Goal: Browse casually

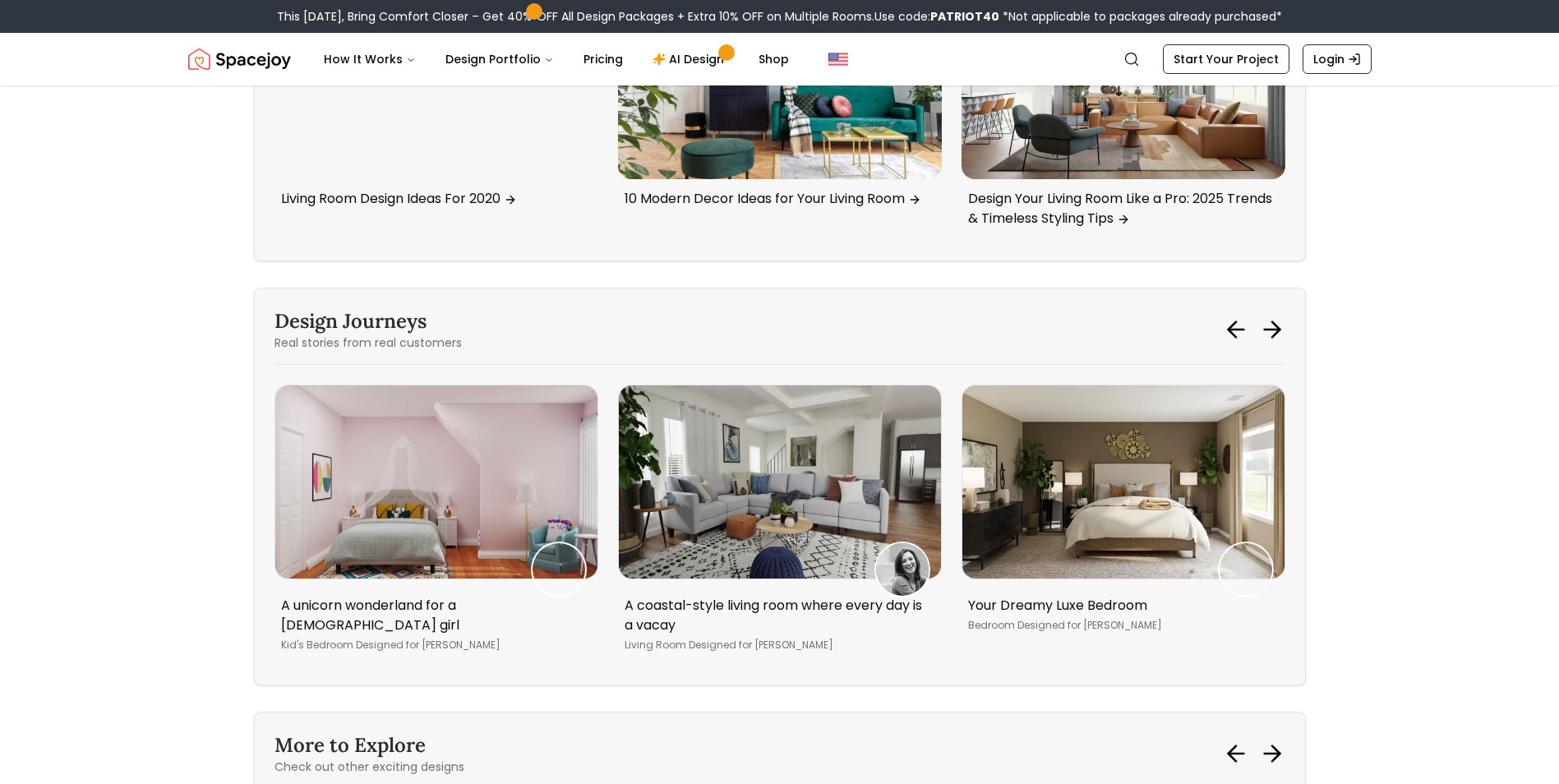
scroll to position [6817, 0]
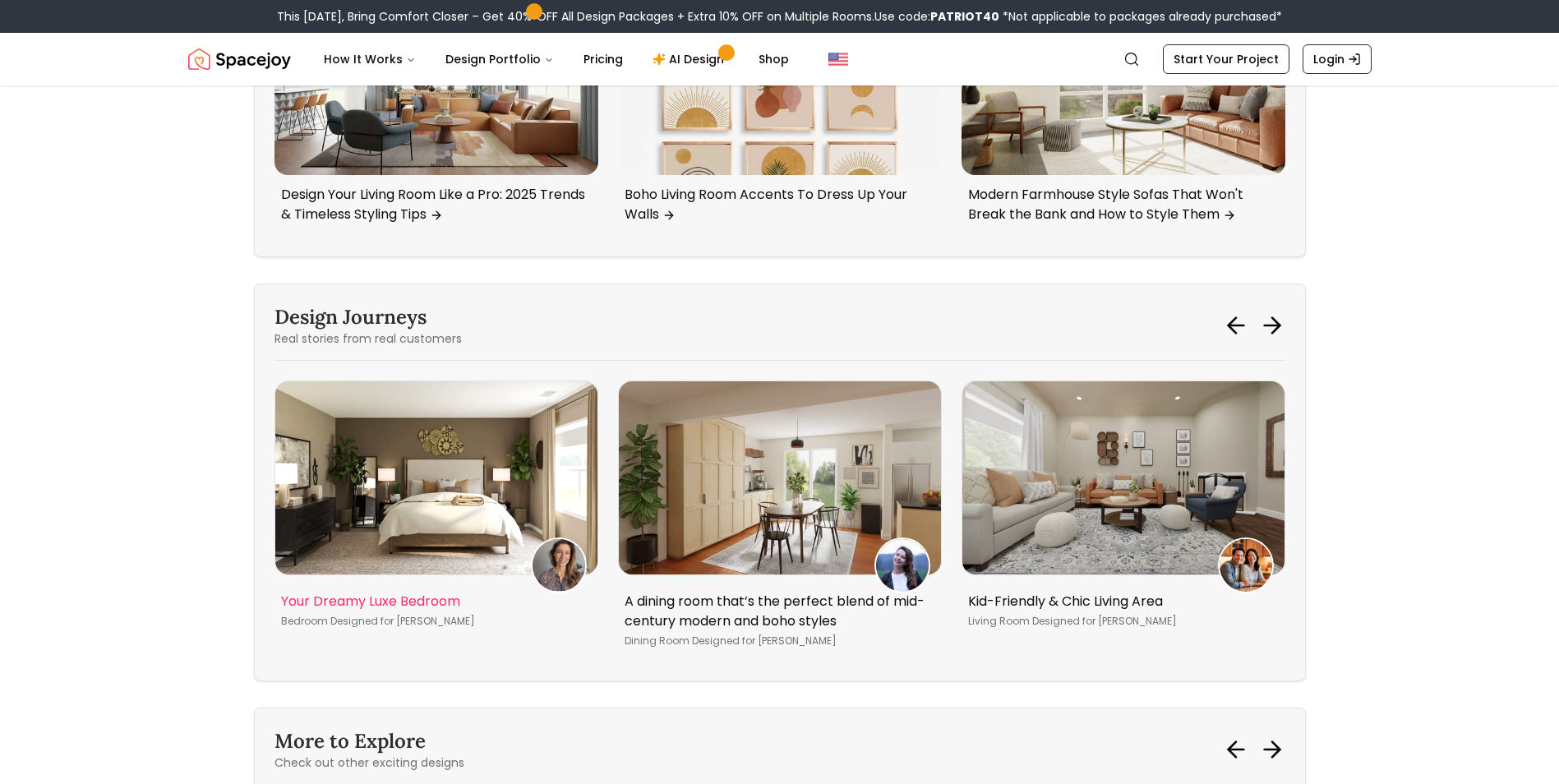
click at [455, 464] on img "3 / 5" at bounding box center [435, 477] width 322 height 193
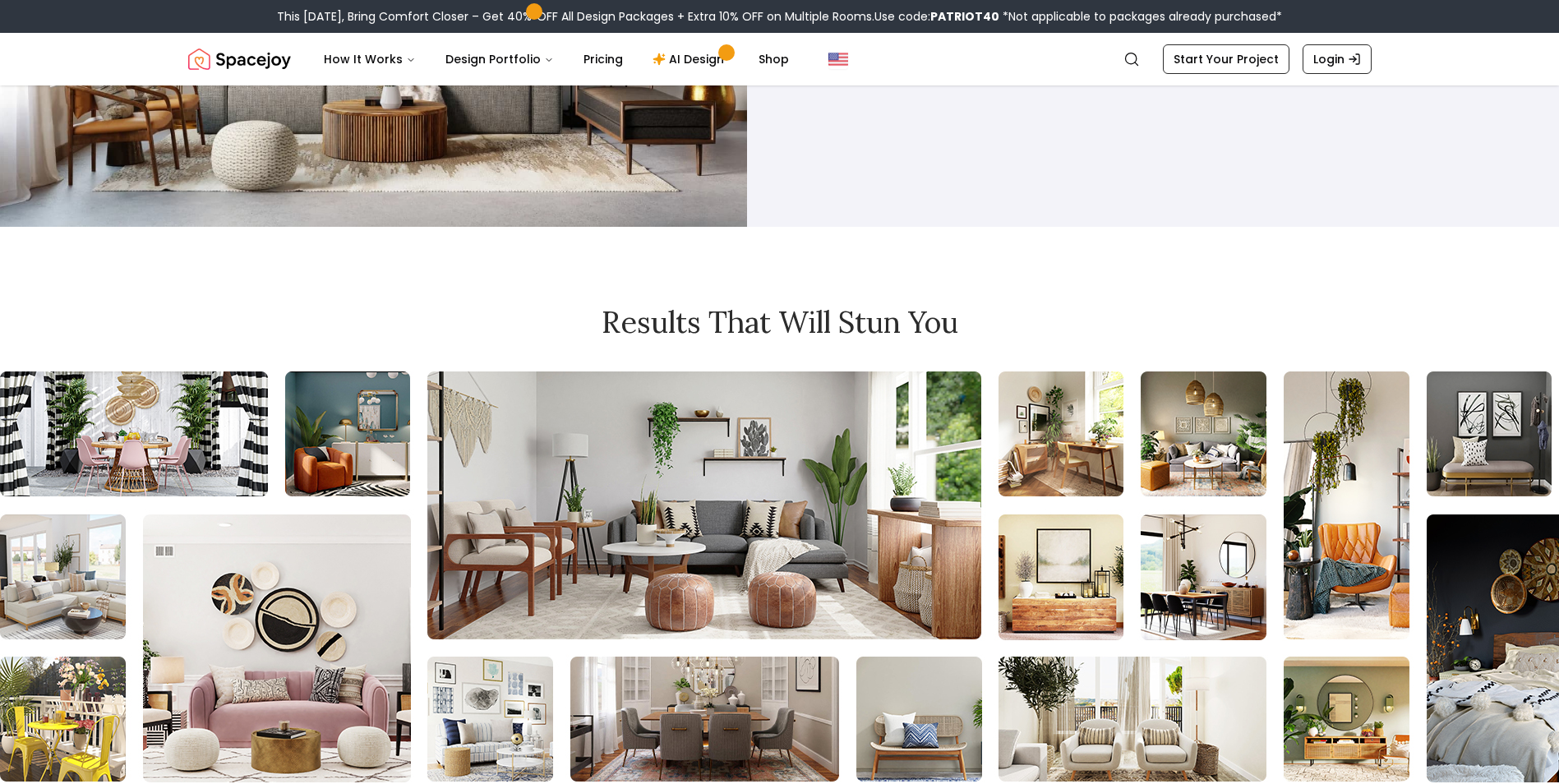
scroll to position [9035, 0]
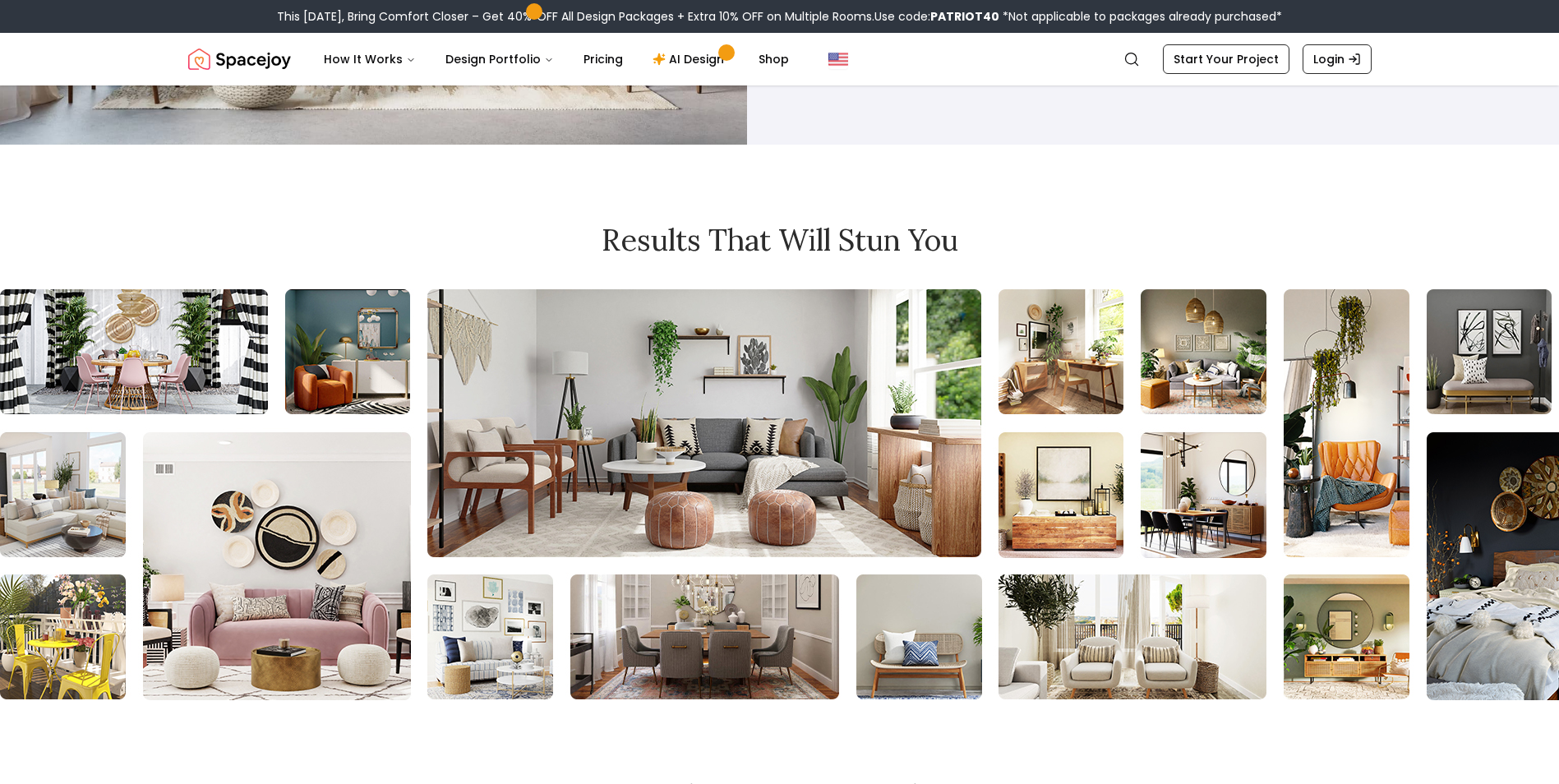
click at [929, 383] on img at bounding box center [1220, 495] width 2549 height 410
click at [850, 403] on img at bounding box center [1219, 495] width 2549 height 410
click at [1232, 413] on img at bounding box center [1262, 495] width 2549 height 410
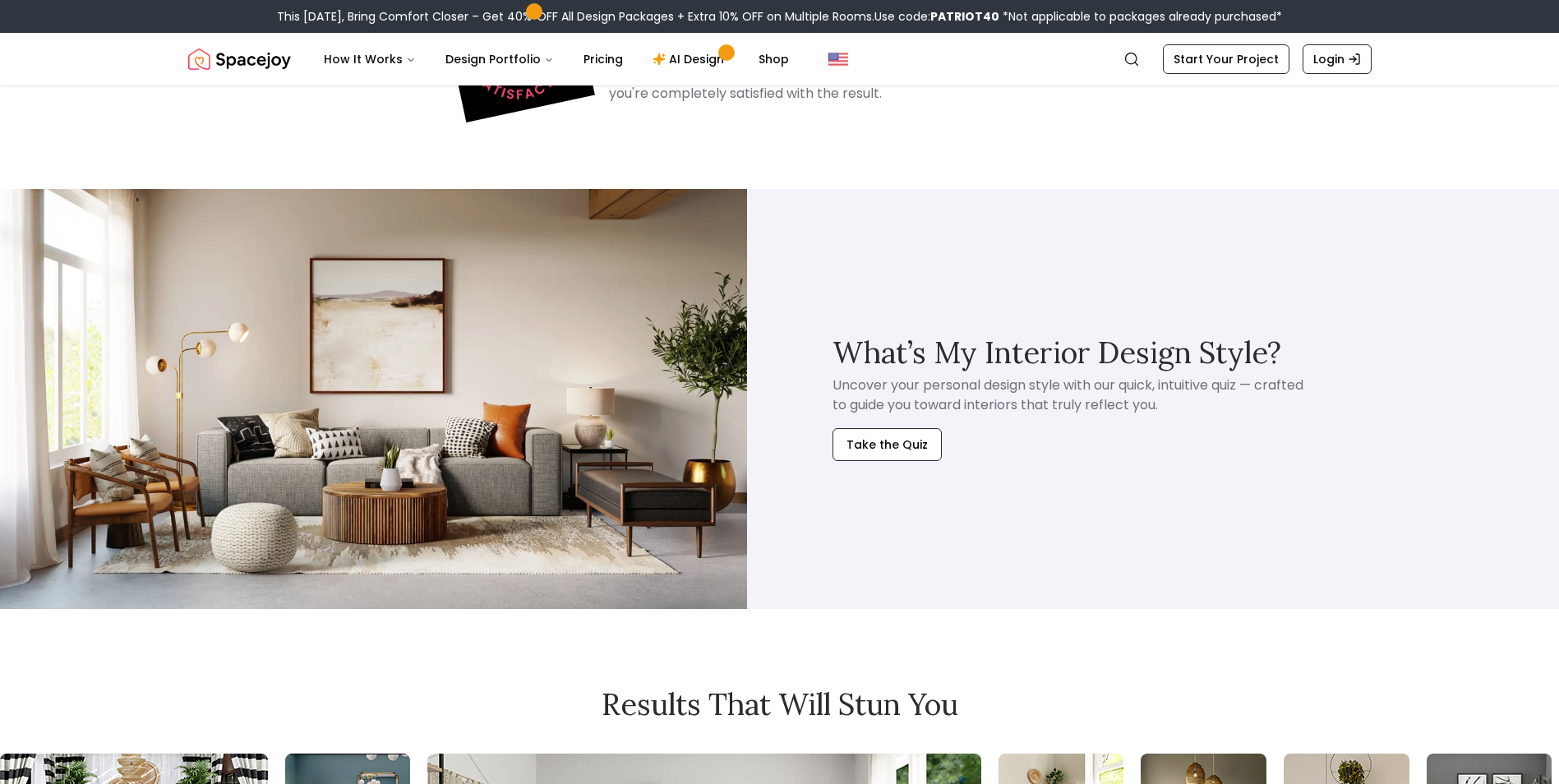
scroll to position [8569, 0]
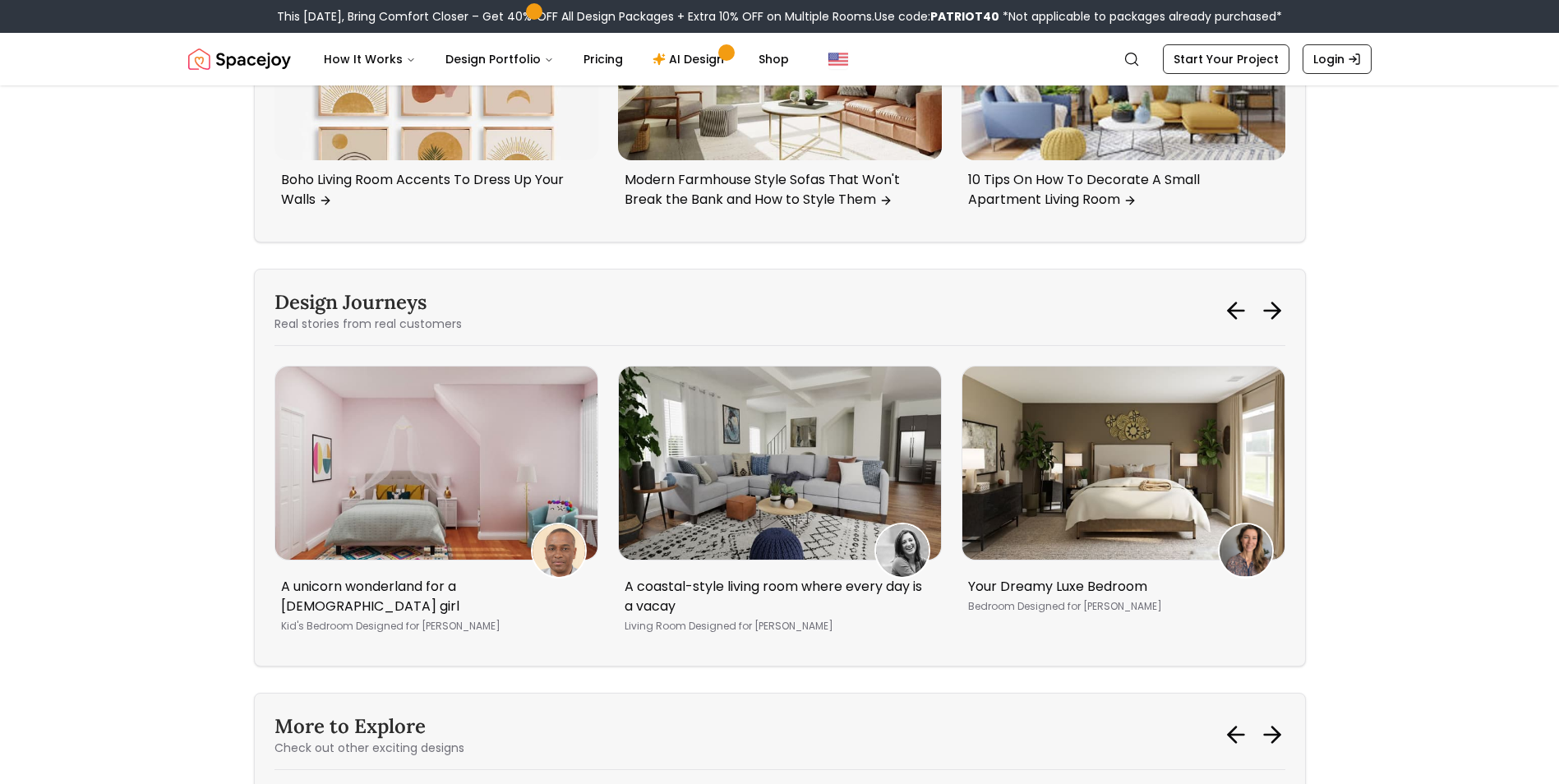
scroll to position [6817, 0]
